Goal: Task Accomplishment & Management: Manage account settings

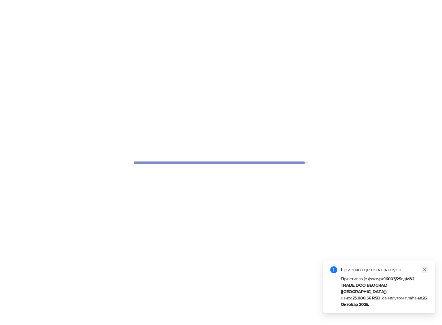
click at [424, 272] on icon "close" at bounding box center [424, 270] width 4 height 4
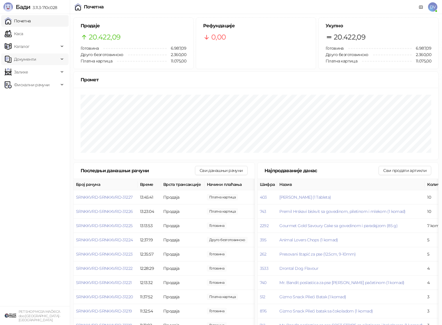
click at [49, 56] on span "Документи" at bounding box center [32, 59] width 54 height 12
click at [44, 71] on link "Улазни документи" at bounding box center [30, 72] width 46 height 12
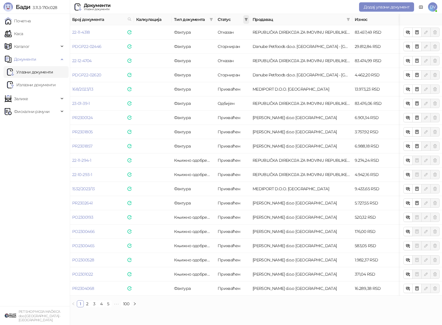
click at [247, 17] on span at bounding box center [246, 19] width 6 height 9
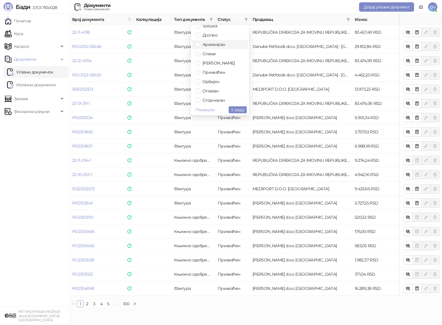
scroll to position [52, 0]
click at [215, 83] on span "Одбијен" at bounding box center [209, 81] width 19 height 5
click at [238, 112] on button "У реду" at bounding box center [238, 109] width 18 height 7
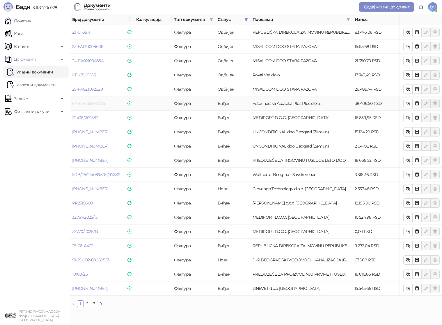
click at [98, 105] on link "FAB2B-3250-0/25" at bounding box center [88, 103] width 33 height 5
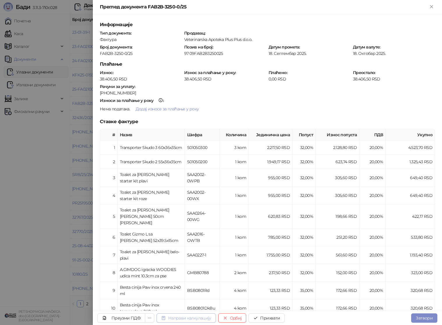
click at [183, 319] on button "Направи калкулацију" at bounding box center [185, 318] width 59 height 9
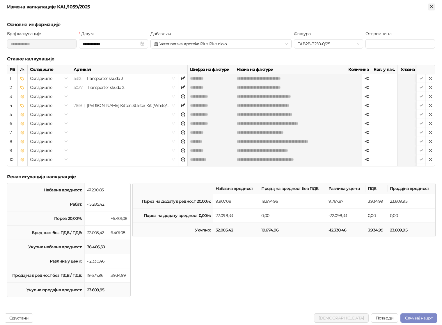
click at [433, 6] on icon "Close" at bounding box center [431, 6] width 5 height 5
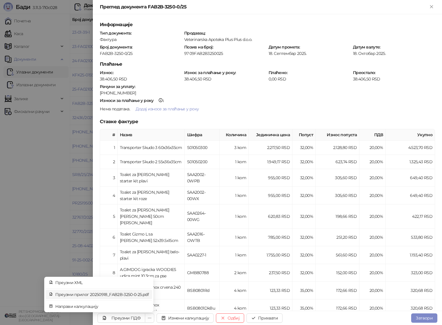
click at [124, 296] on span "Преузми прилог 20250918_FAB2B-3250-0-25.pdf" at bounding box center [101, 295] width 93 height 6
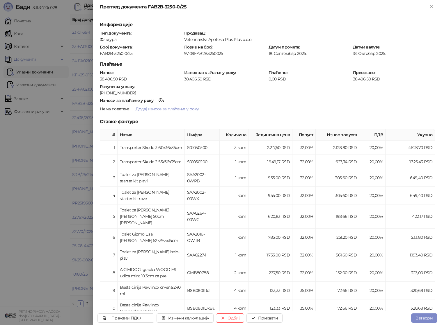
click at [125, 51] on div "FAB2B-3250-0/25" at bounding box center [140, 53] width 83 height 5
copy div "FAB2B-3250-0/25"
click at [270, 315] on button "Прихвати" at bounding box center [264, 318] width 36 height 9
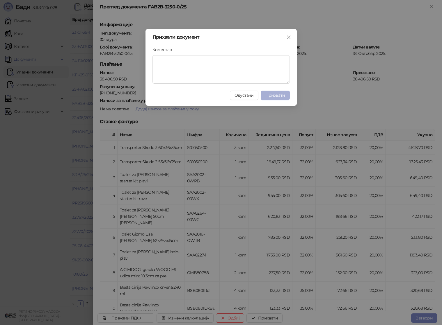
click at [284, 96] on span "Прихвати" at bounding box center [275, 95] width 20 height 5
